Goal: Task Accomplishment & Management: Manage account settings

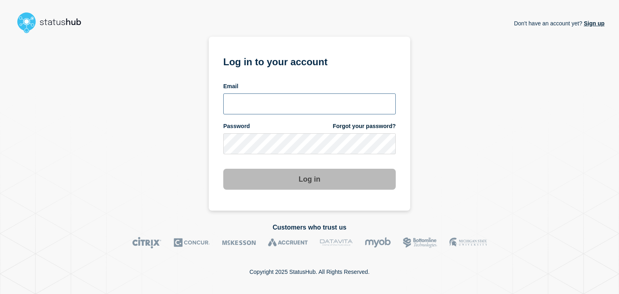
type input "amanda.mckeehan@conexon.us"
click at [316, 186] on button "Log in" at bounding box center [309, 179] width 172 height 21
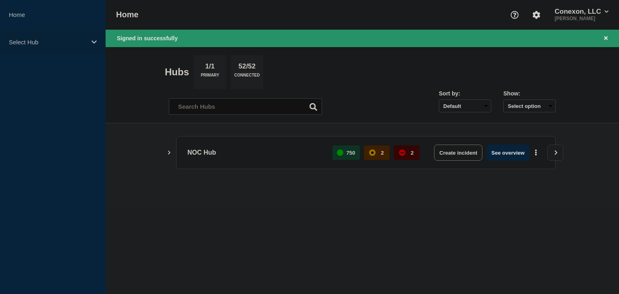
click at [74, 44] on p "Select Hub" at bounding box center [47, 42] width 77 height 7
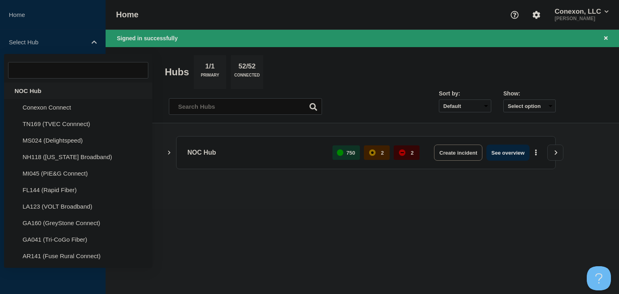
click at [37, 94] on div "NOC Hub" at bounding box center [78, 91] width 148 height 17
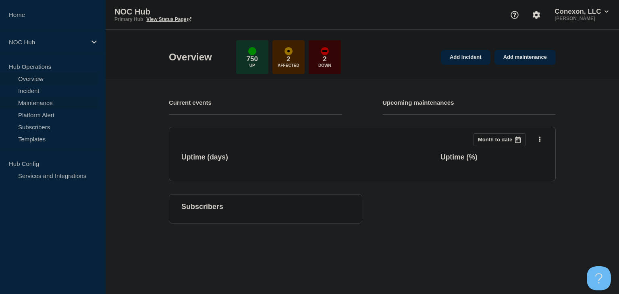
click at [52, 101] on link "Maintenance" at bounding box center [48, 103] width 97 height 12
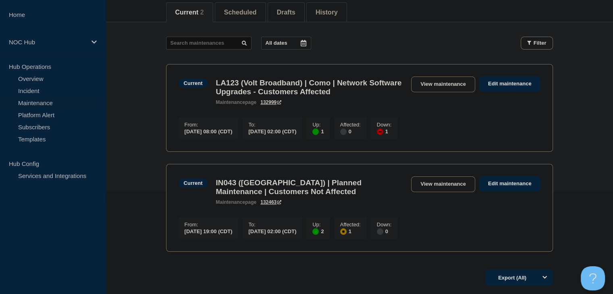
scroll to position [55, 0]
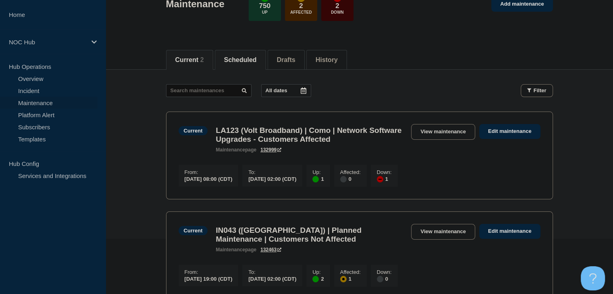
click at [248, 63] on li "Scheduled" at bounding box center [240, 60] width 51 height 20
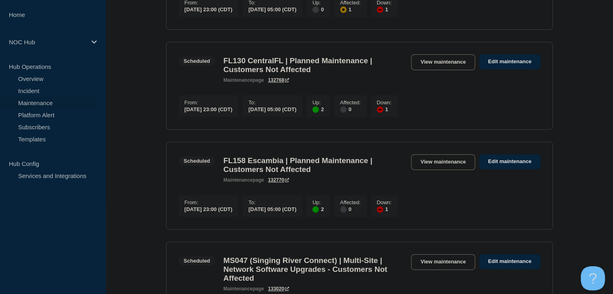
scroll to position [257, 0]
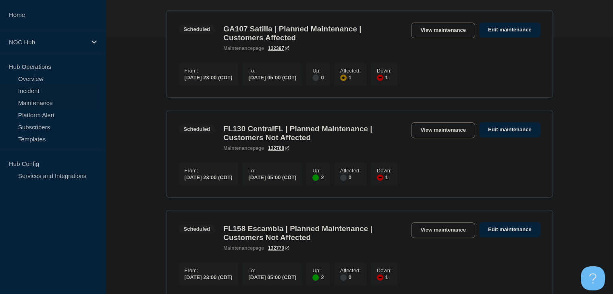
click at [36, 89] on link "Incident" at bounding box center [48, 91] width 97 height 12
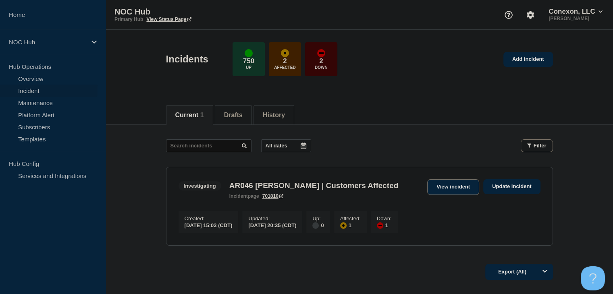
click at [451, 185] on link "View incident" at bounding box center [453, 187] width 52 height 16
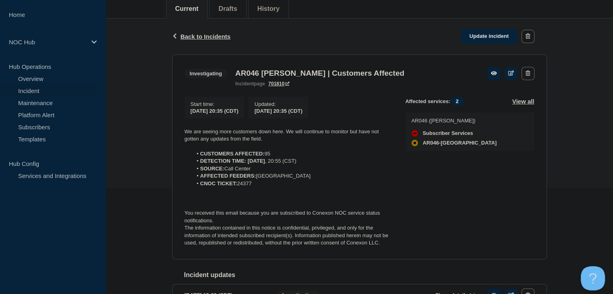
scroll to position [121, 0]
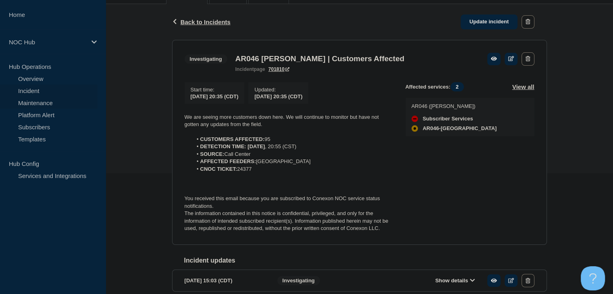
click at [39, 101] on link "Maintenance" at bounding box center [48, 103] width 97 height 12
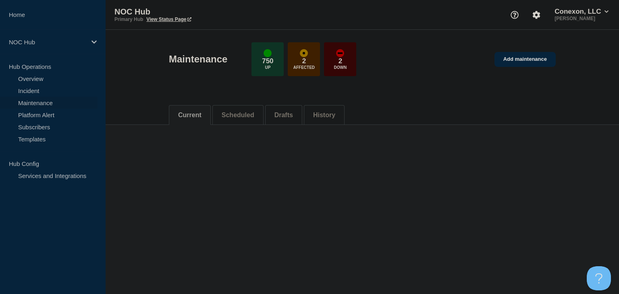
click at [232, 114] on button "Scheduled" at bounding box center [238, 115] width 33 height 7
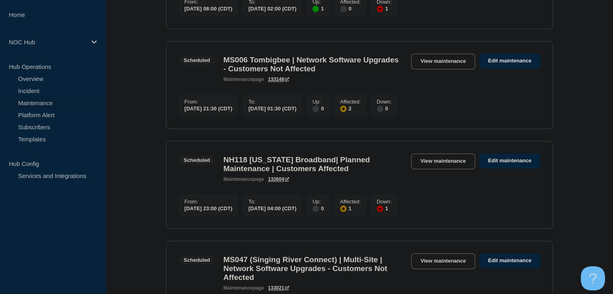
scroll to position [725, 0]
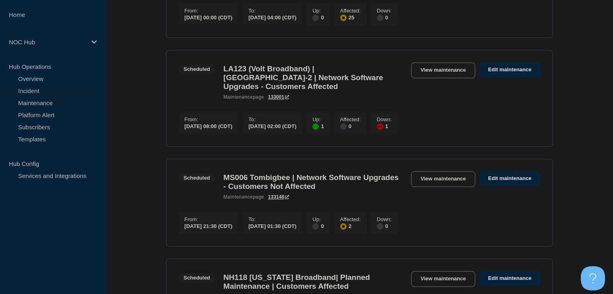
click at [46, 93] on link "Incident" at bounding box center [48, 91] width 97 height 12
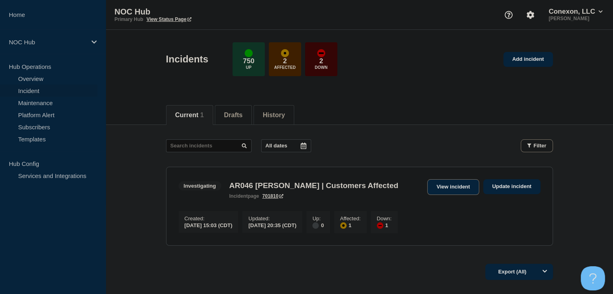
click at [444, 186] on link "View incident" at bounding box center [453, 187] width 52 height 16
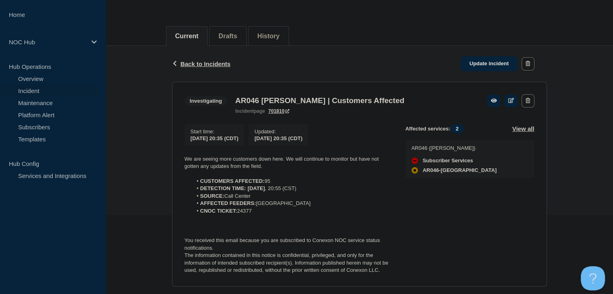
scroll to position [160, 0]
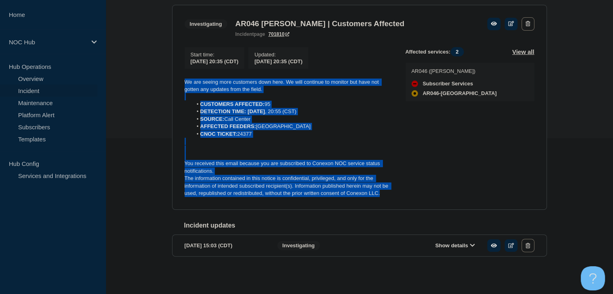
drag, startPoint x: 380, startPoint y: 194, endPoint x: 177, endPoint y: 80, distance: 232.2
click at [177, 80] on section "Investigating AR046 Petit Jean | Customers Affected incident page 701810 Start …" at bounding box center [359, 107] width 375 height 205
copy div "We are seeing more customers down here. We will continue to monitor but have no…"
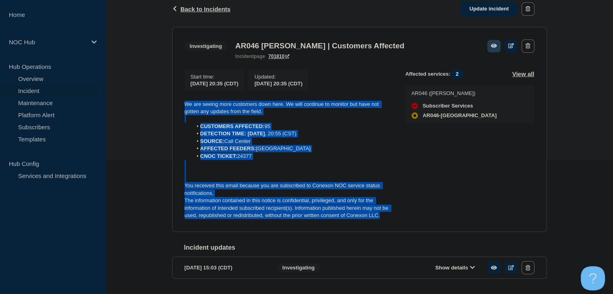
scroll to position [120, 0]
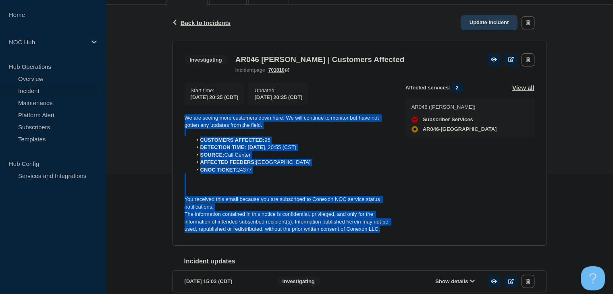
click at [478, 23] on link "Update incident" at bounding box center [488, 22] width 57 height 15
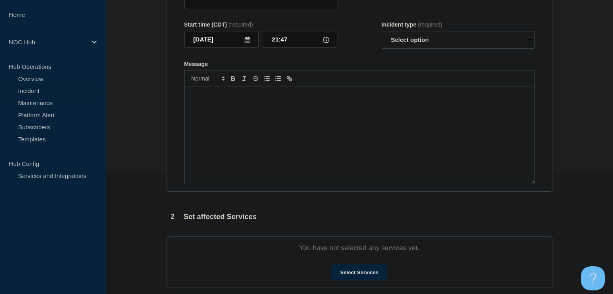
click at [288, 155] on div "Message" at bounding box center [359, 135] width 350 height 97
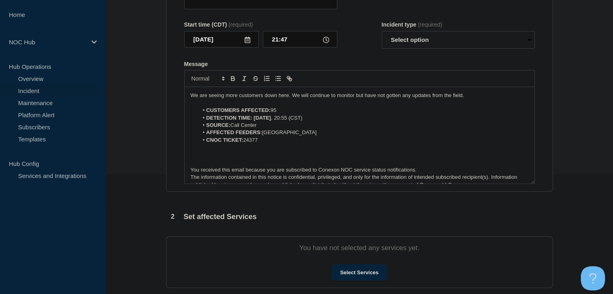
scroll to position [4, 0]
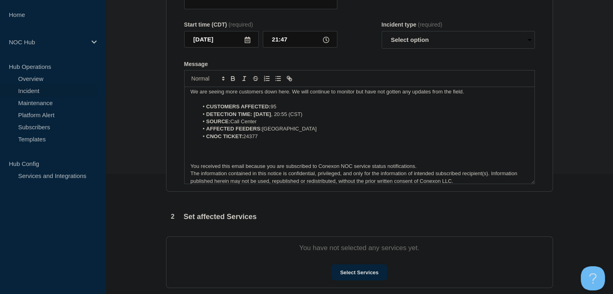
type input "AR046 Petit Jean | Customers Affected"
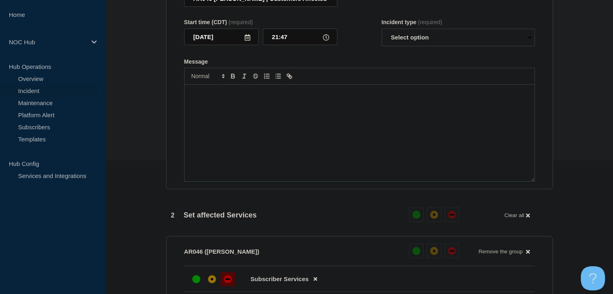
drag, startPoint x: 266, startPoint y: 122, endPoint x: 256, endPoint y: 123, distance: 10.5
click at [256, 123] on div "Message" at bounding box center [359, 133] width 350 height 97
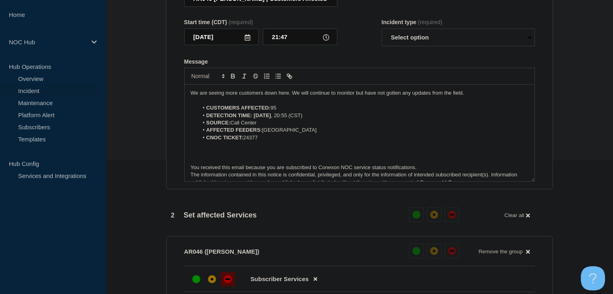
scroll to position [4, 0]
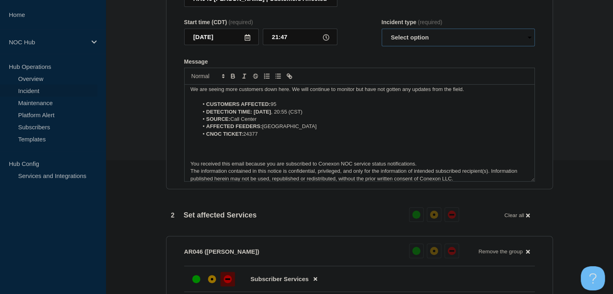
click at [410, 46] on select "Select option Investigating Identified Monitoring Resolved" at bounding box center [457, 38] width 153 height 18
select select "monitoring"
click at [381, 33] on select "Select option Investigating Identified Monitoring Resolved" at bounding box center [457, 38] width 153 height 18
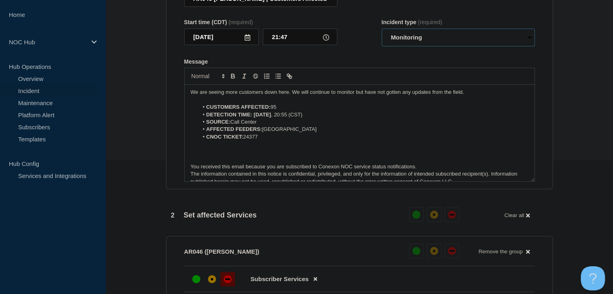
scroll to position [0, 0]
click at [264, 97] on p "We are seeing more customers down here. We will continue to monitor but have no…" at bounding box center [358, 92] width 337 height 7
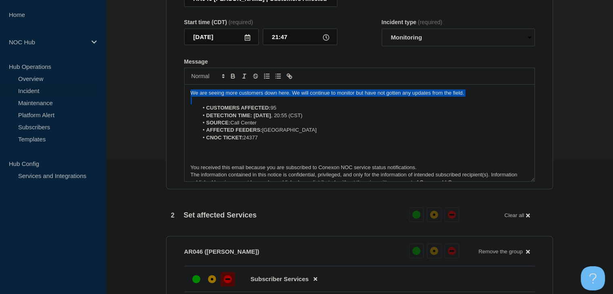
click at [264, 97] on p "We are seeing more customers down here. We will continue to monitor but have no…" at bounding box center [358, 92] width 337 height 7
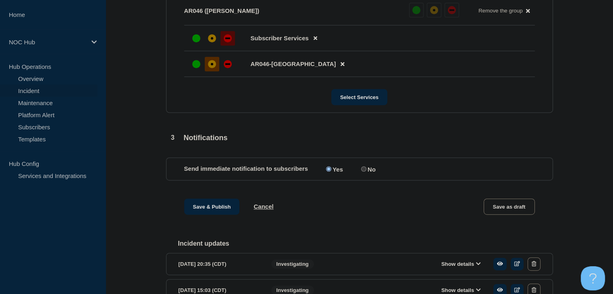
scroll to position [295, 0]
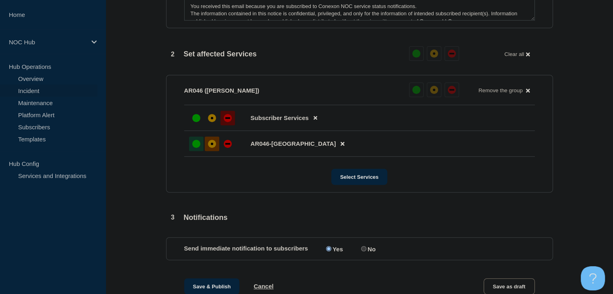
drag, startPoint x: 193, startPoint y: 148, endPoint x: 193, endPoint y: 143, distance: 5.6
click at [194, 148] on div "up" at bounding box center [196, 144] width 8 height 8
click at [187, 131] on li "Subscriber Services" at bounding box center [359, 144] width 350 height 26
click at [190, 122] on div at bounding box center [196, 118] width 14 height 14
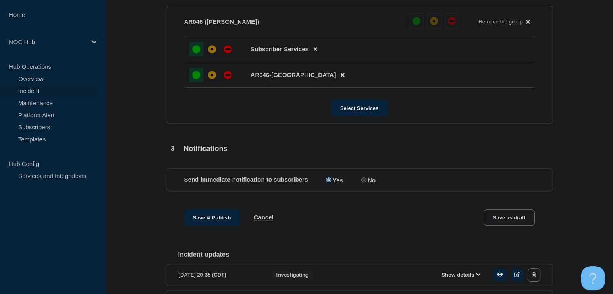
scroll to position [427, 0]
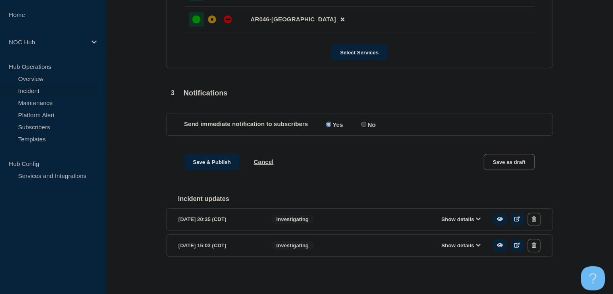
click at [466, 243] on button "Show details" at bounding box center [461, 245] width 44 height 7
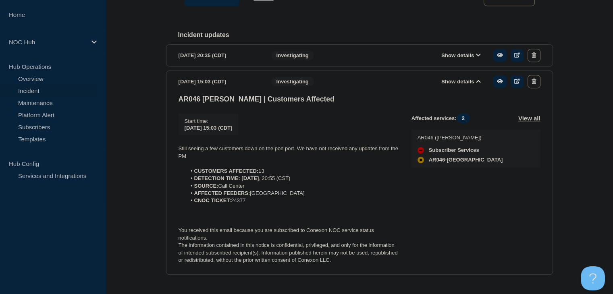
scroll to position [570, 0]
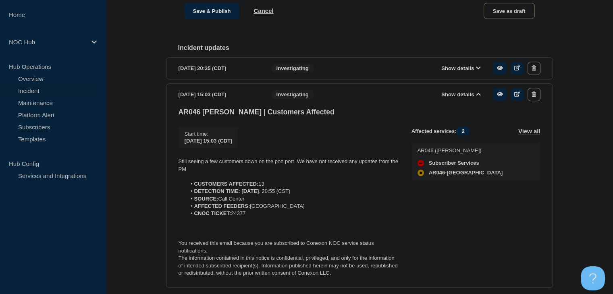
click at [462, 71] on div "Show details" at bounding box center [463, 68] width 154 height 13
click at [461, 72] on button "Show details" at bounding box center [461, 68] width 44 height 7
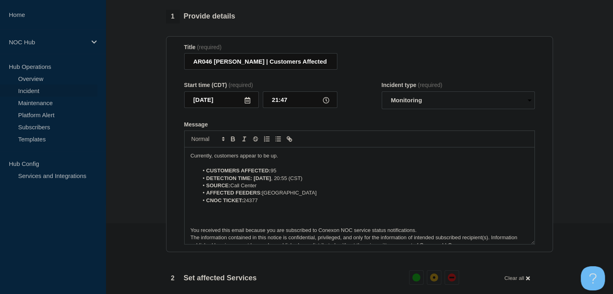
scroll to position [47, 0]
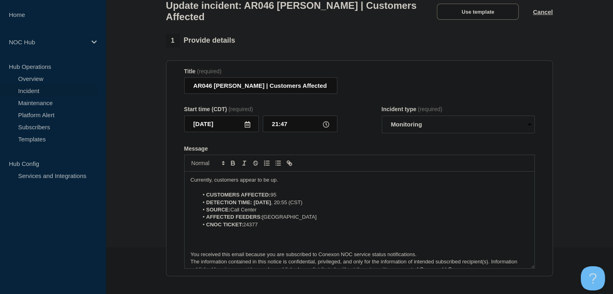
click at [298, 184] on p "Currently, customers appear to be up." at bounding box center [358, 179] width 337 height 7
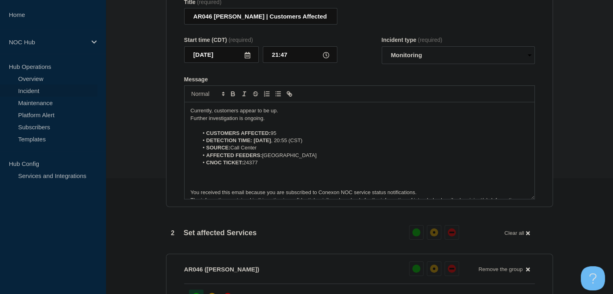
scroll to position [208, 0]
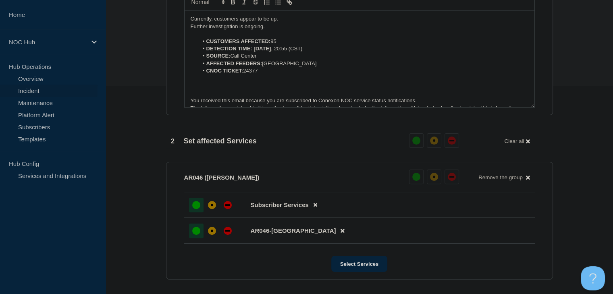
click at [269, 23] on p "Currently, customers appear to be up." at bounding box center [358, 18] width 337 height 7
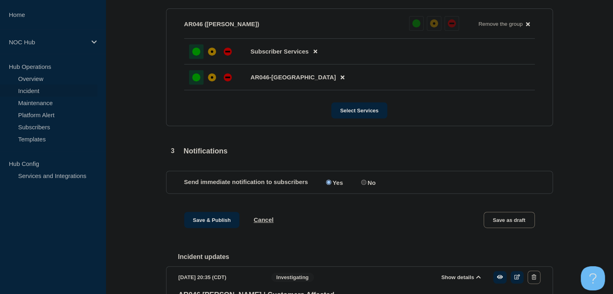
scroll to position [409, 0]
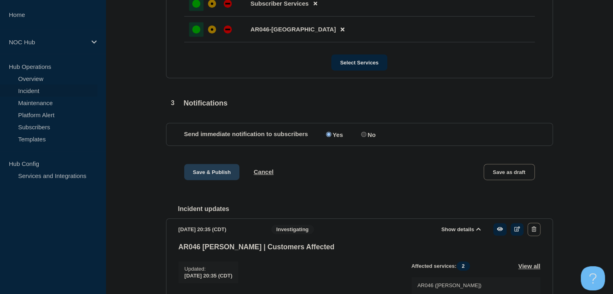
click at [206, 175] on button "Save & Publish" at bounding box center [212, 172] width 56 height 16
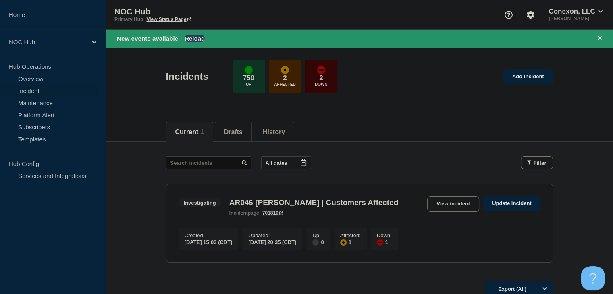
click at [194, 40] on button "Reload" at bounding box center [194, 38] width 20 height 7
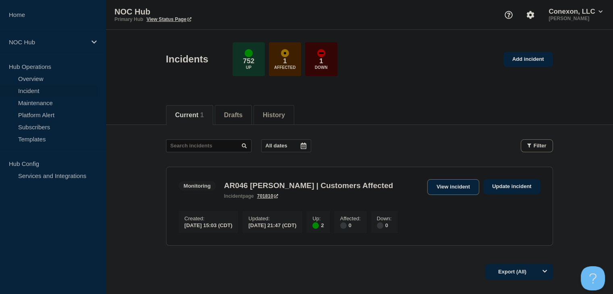
click at [451, 190] on link "View incident" at bounding box center [453, 187] width 52 height 16
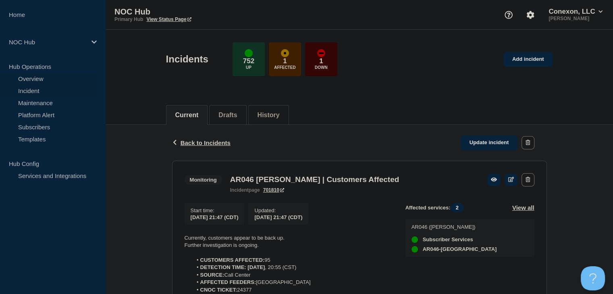
click at [38, 79] on link "Overview" at bounding box center [48, 78] width 97 height 12
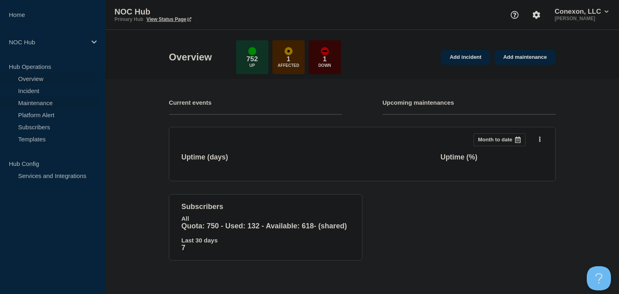
click at [32, 101] on link "Maintenance" at bounding box center [48, 103] width 97 height 12
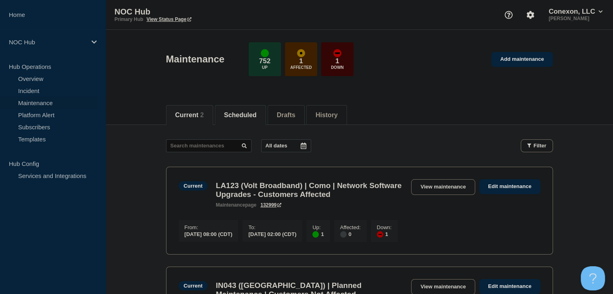
click at [248, 119] on li "Scheduled" at bounding box center [240, 115] width 51 height 20
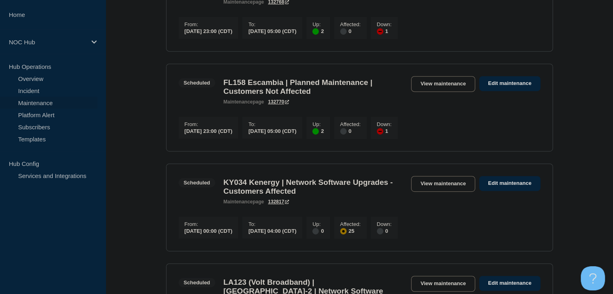
scroll to position [201, 0]
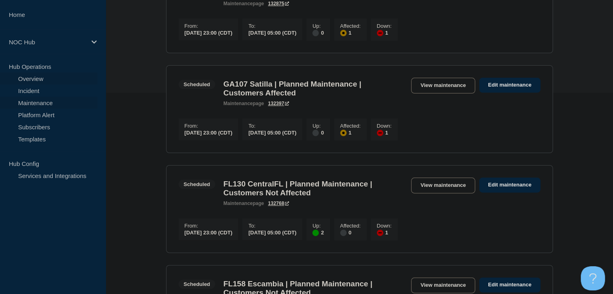
click at [20, 81] on link "Overview" at bounding box center [48, 78] width 97 height 12
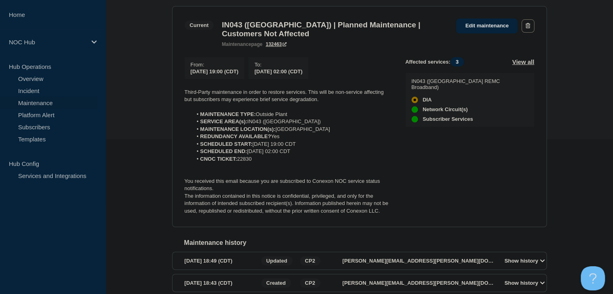
scroll to position [116, 0]
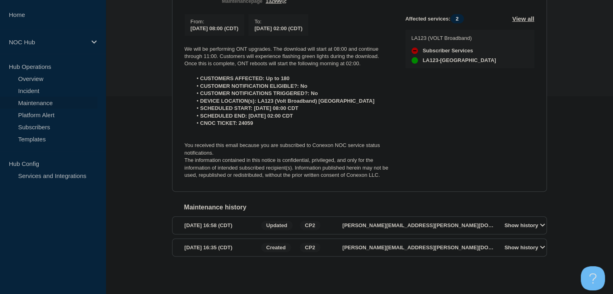
scroll to position [164, 0]
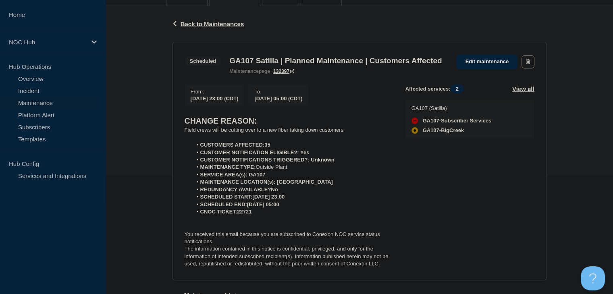
scroll to position [121, 0]
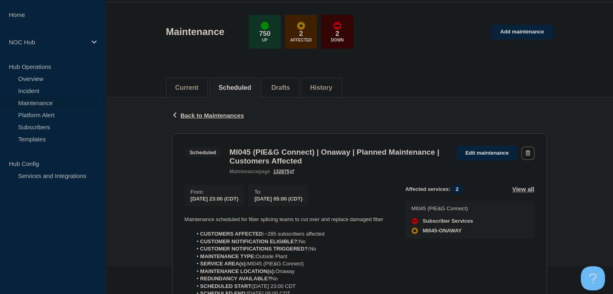
scroll to position [81, 0]
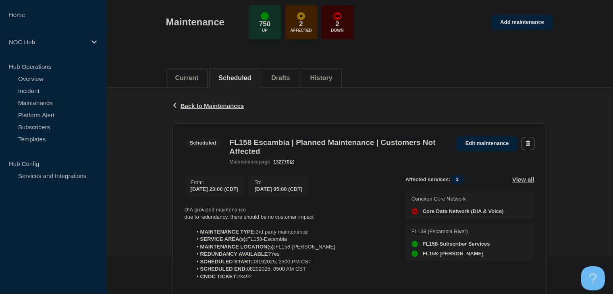
scroll to position [121, 0]
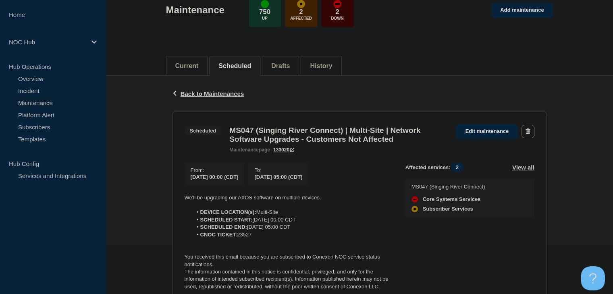
scroll to position [81, 0]
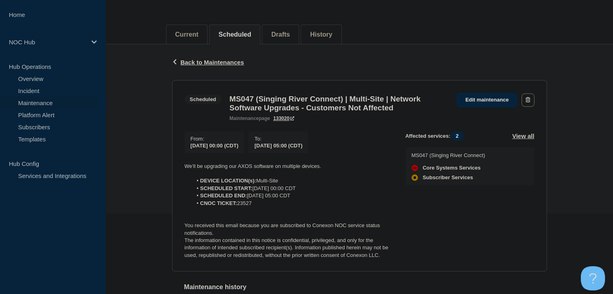
click at [349, 184] on li "DEVICE LOCATION(s): Multi-Site" at bounding box center [292, 180] width 200 height 7
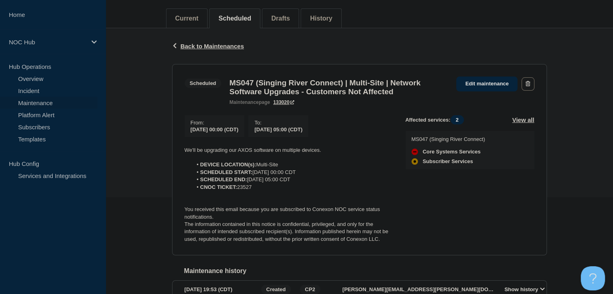
scroll to position [115, 0]
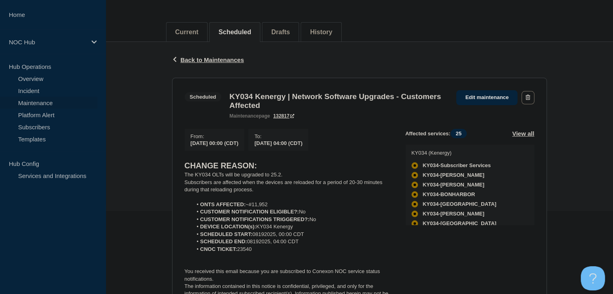
scroll to position [121, 0]
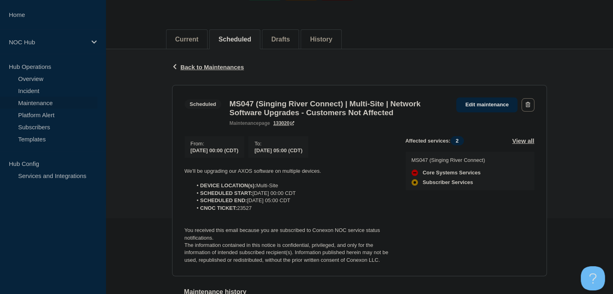
scroll to position [75, 0]
click at [487, 105] on link "Edit maintenance" at bounding box center [486, 105] width 61 height 15
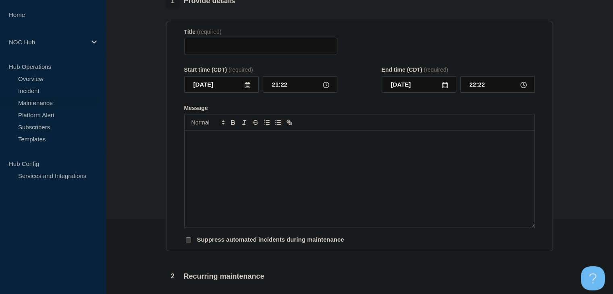
type input "MS047 (Singing River Connect) | Multi-Site | Network Software Upgrades - Custom…"
type input "[DATE]"
type input "00:00"
type input "[DATE]"
type input "05:00"
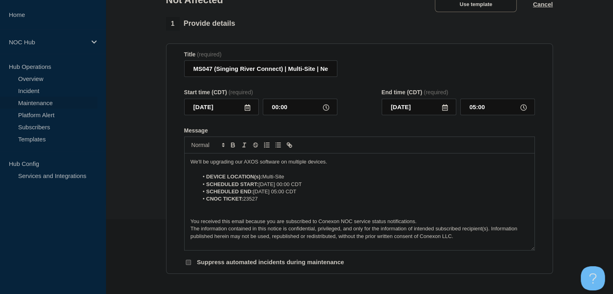
click at [250, 111] on icon at bounding box center [247, 107] width 6 height 6
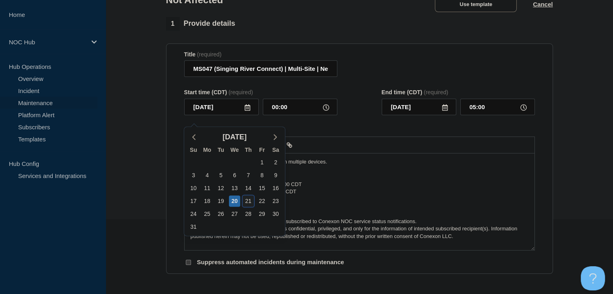
click at [250, 203] on div "21" at bounding box center [247, 200] width 11 height 11
type input "[DATE]"
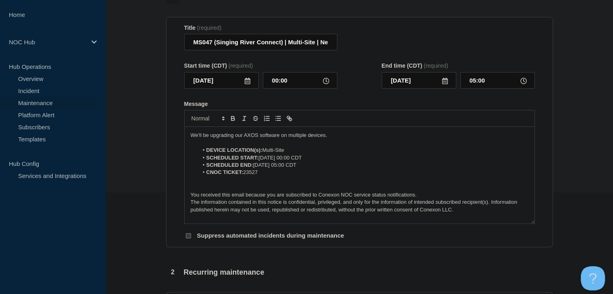
scroll to position [155, 0]
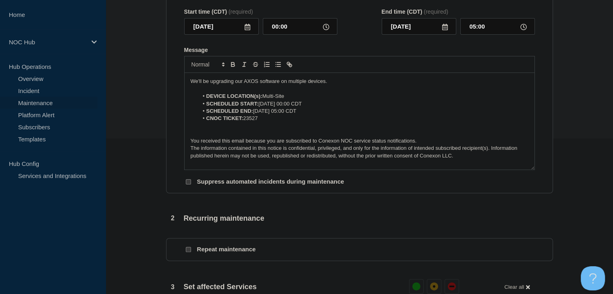
click at [286, 108] on li "SCHEDULED START: [DATE] 00:00 CDT" at bounding box center [363, 103] width 330 height 7
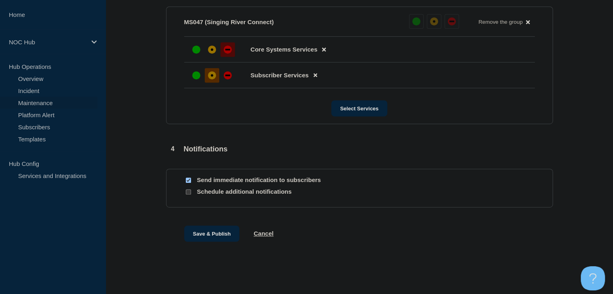
scroll to position [466, 0]
click at [203, 232] on button "Save & Publish" at bounding box center [212, 234] width 56 height 16
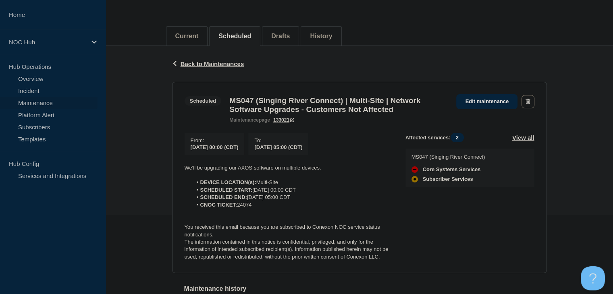
scroll to position [81, 0]
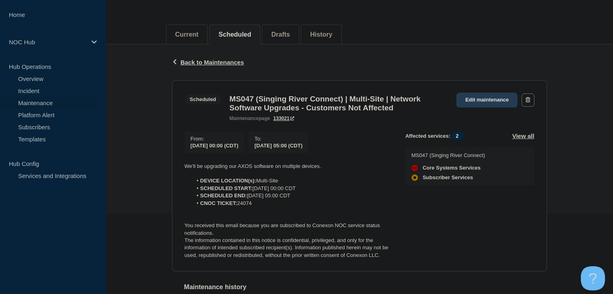
click at [476, 101] on link "Edit maintenance" at bounding box center [486, 100] width 61 height 15
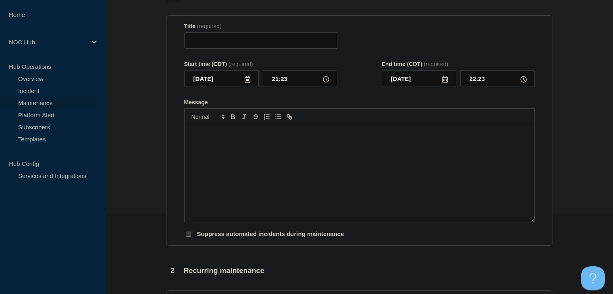
type input "MS047 (Singing River Connect) | Multi-Site | Network Software Upgrades - Custom…"
type input "2025-08-21"
type input "00:00"
type input "2025-08-21"
type input "05:00"
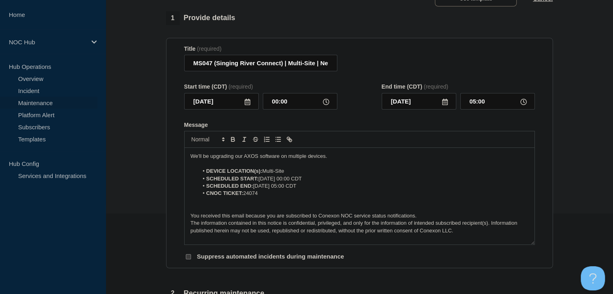
click at [244, 105] on icon at bounding box center [247, 102] width 6 height 6
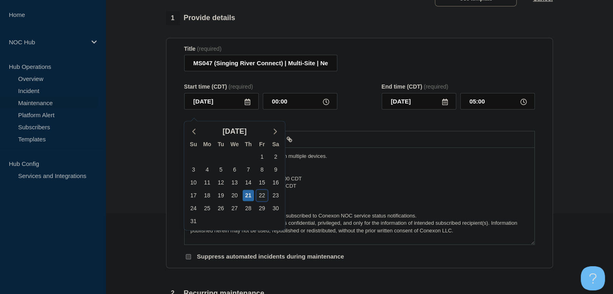
click at [264, 195] on div "22" at bounding box center [261, 195] width 11 height 11
type input "2025-08-22"
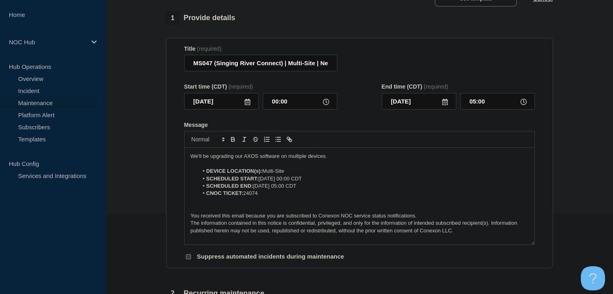
click at [287, 182] on li "SCHEDULED START: 2025-08-21 at 00:00 CDT" at bounding box center [363, 178] width 330 height 7
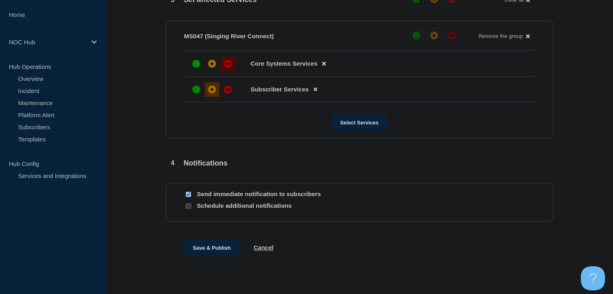
scroll to position [466, 0]
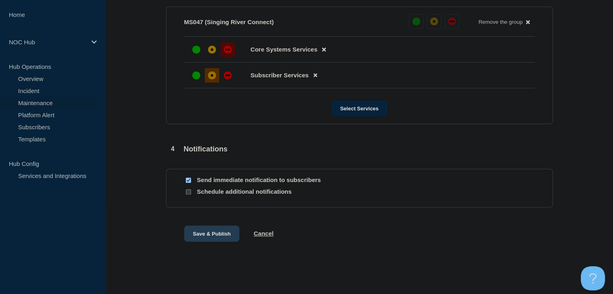
click at [191, 236] on button "Save & Publish" at bounding box center [212, 234] width 56 height 16
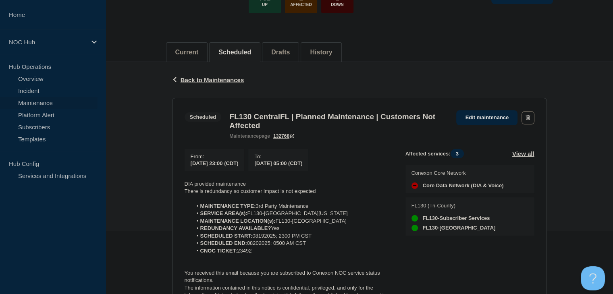
scroll to position [161, 0]
